Goal: Task Accomplishment & Management: Use online tool/utility

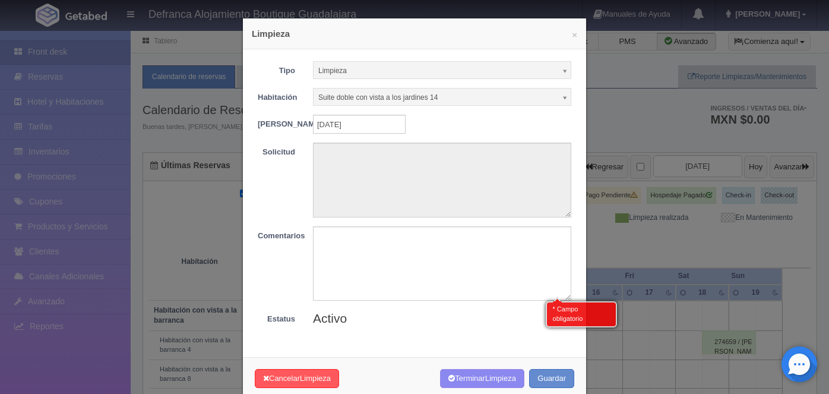
select select "Limpieza"
select select "1389_Suite doble con vista a los jardines 14"
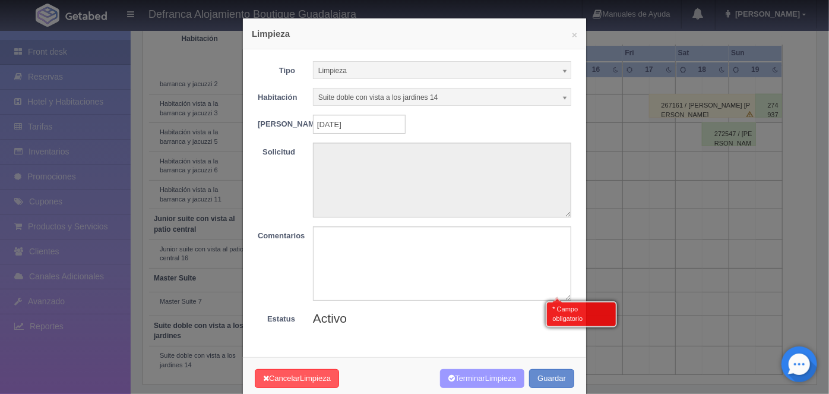
click at [448, 382] on icon "button" at bounding box center [451, 378] width 7 height 8
click at [544, 384] on button "Guardar" at bounding box center [551, 379] width 45 height 20
click at [304, 381] on span "Limpieza" at bounding box center [315, 378] width 31 height 9
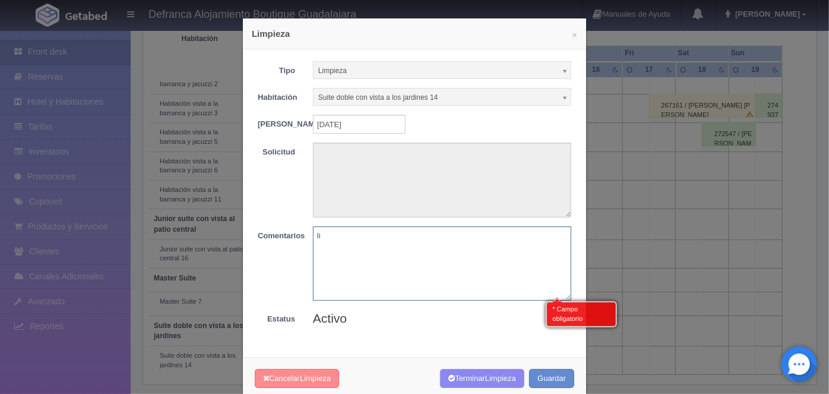
type textarea "l"
type textarea "OK LIMPIA"
click at [327, 158] on textarea at bounding box center [442, 180] width 258 height 74
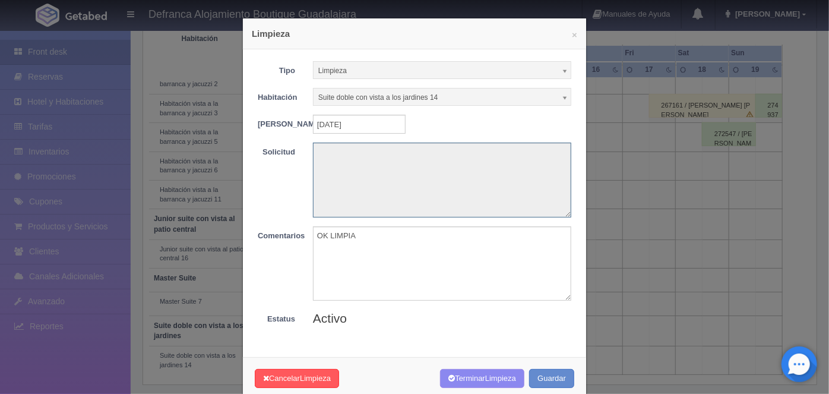
click at [327, 158] on textarea at bounding box center [442, 180] width 258 height 74
click at [334, 172] on textarea at bounding box center [442, 180] width 258 height 74
click at [328, 155] on textarea at bounding box center [442, 180] width 258 height 74
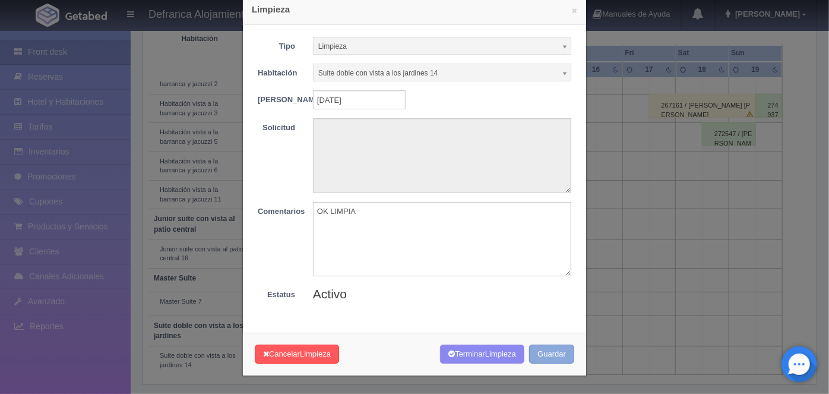
click at [547, 355] on button "Guardar" at bounding box center [551, 354] width 45 height 20
click at [553, 357] on button "Guardar" at bounding box center [551, 354] width 45 height 20
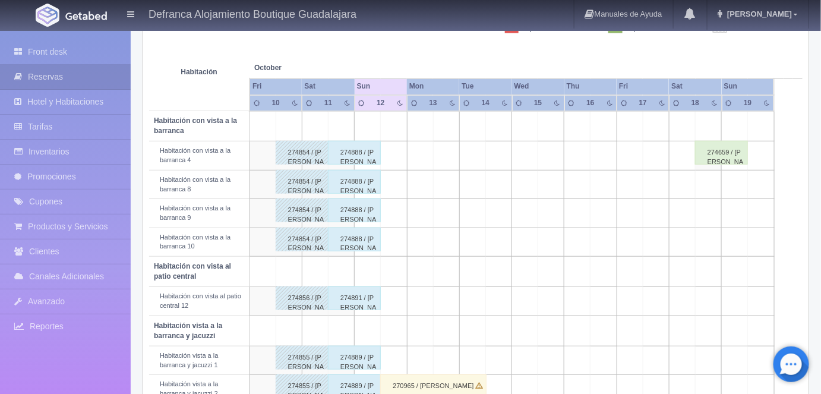
scroll to position [189, 0]
